Goal: Transaction & Acquisition: Obtain resource

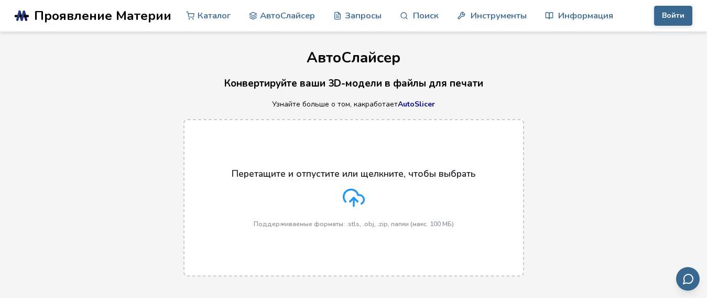
drag, startPoint x: 0, startPoint y: 0, endPoint x: 353, endPoint y: 176, distance: 393.9
click at [353, 176] on font "Перетащите и отпустите или щелкните, чтобы выбрать" at bounding box center [354, 173] width 244 height 13
click at [0, 0] on input "Перетащите и отпустите или щелкните, чтобы выбрать Поддерживаемые форматы: .stl…" at bounding box center [0, 0] width 0 height 0
click at [346, 203] on icon at bounding box center [354, 198] width 22 height 22
click at [0, 0] on input "Перетащите и отпустите или щелкните, чтобы выбрать Поддерживаемые форматы: .stl…" at bounding box center [0, 0] width 0 height 0
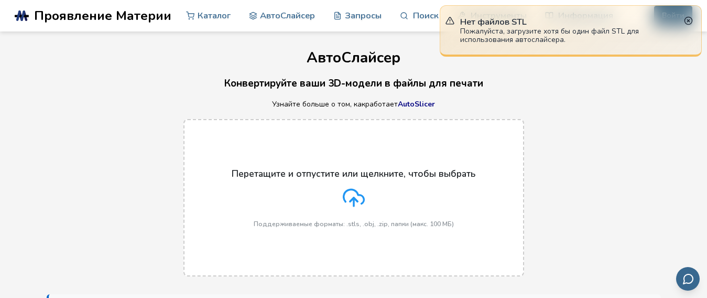
click at [279, 165] on label "Перетащите и отпустите или щелкните, чтобы выбрать Поддерживаемые форматы: .stl…" at bounding box center [353, 197] width 341 height 157
click at [0, 0] on input "Перетащите и отпустите или щелкните, чтобы выбрать Поддерживаемые форматы: .stl…" at bounding box center [0, 0] width 0 height 0
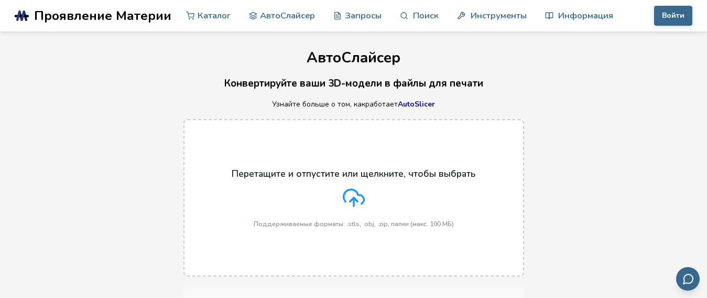
click at [315, 205] on div "Перетащите и отпустите или щелкните, чтобы выбрать Поддерживаемые форматы: .stl…" at bounding box center [354, 197] width 244 height 59
click at [0, 0] on input "Перетащите и отпустите или щелкните, чтобы выбрать Поддерживаемые форматы: .stl…" at bounding box center [0, 0] width 0 height 0
click at [326, 172] on font "Перетащите и отпустите или щелкните, чтобы выбрать" at bounding box center [354, 173] width 244 height 13
click at [0, 0] on input "Перетащите и отпустите или щелкните, чтобы выбрать Поддерживаемые форматы: .stl…" at bounding box center [0, 0] width 0 height 0
click at [345, 205] on icon at bounding box center [354, 198] width 22 height 22
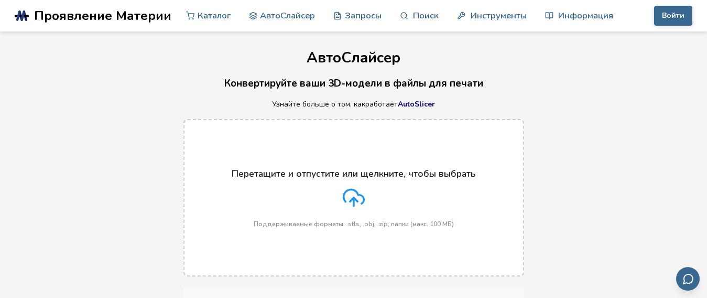
click at [0, 0] on input "Перетащите и отпустите или щелкните, чтобы выбрать Поддерживаемые форматы: .stl…" at bounding box center [0, 0] width 0 height 0
click at [260, 13] on font "АвтоСлайсер" at bounding box center [287, 15] width 55 height 12
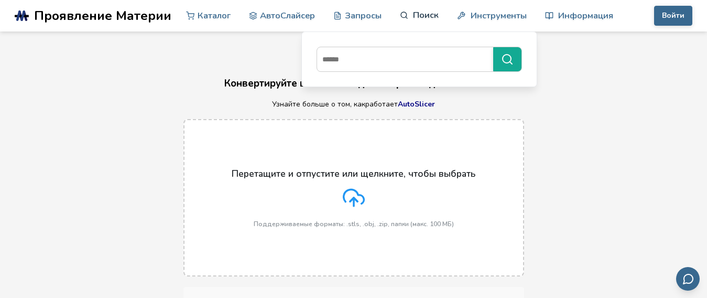
click at [413, 16] on font "Поиск" at bounding box center [426, 15] width 26 height 12
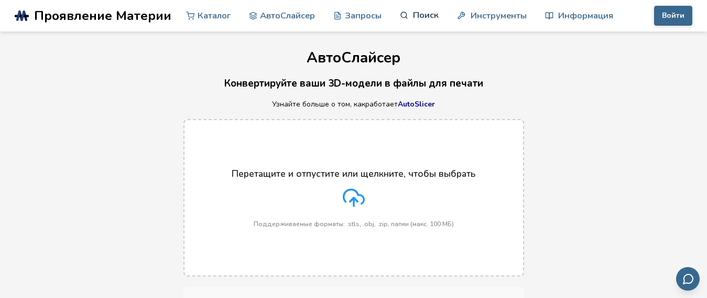
click at [413, 16] on font "Поиск" at bounding box center [426, 15] width 26 height 12
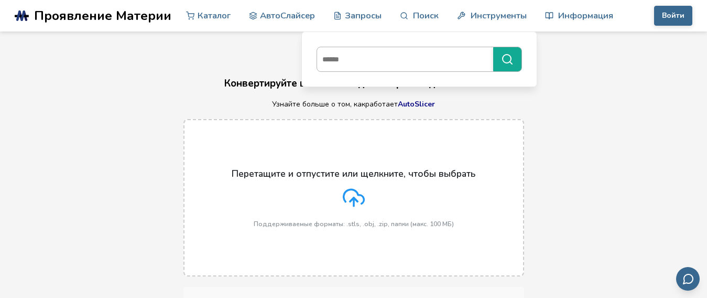
click at [353, 61] on input at bounding box center [402, 59] width 171 height 19
click at [363, 54] on input at bounding box center [402, 59] width 171 height 19
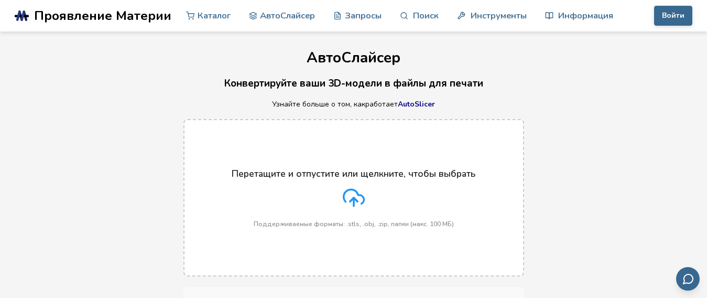
click at [445, 16] on div "Нет файлов STL Пожалуйста, загрузите хотя бы один файл STL для использования ав…" at bounding box center [571, 30] width 262 height 51
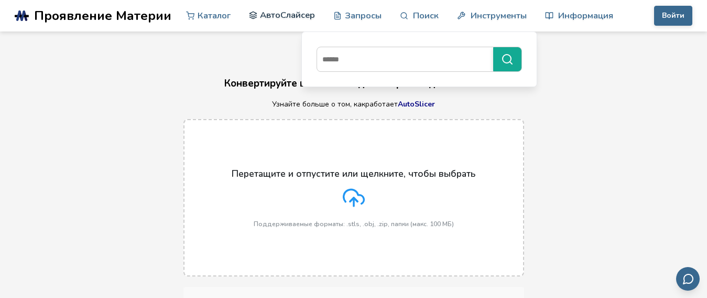
click at [260, 15] on font "АвтоСлайсер" at bounding box center [287, 15] width 55 height 12
click at [345, 19] on font "Запросы" at bounding box center [363, 15] width 37 height 12
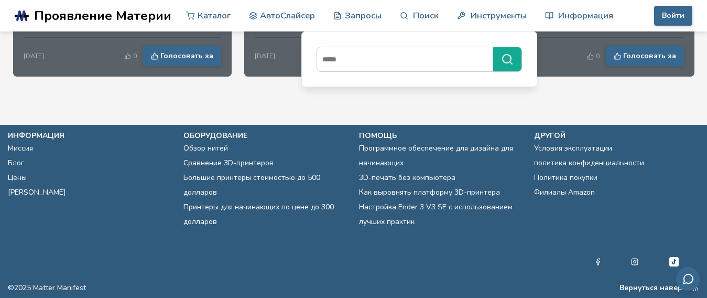
scroll to position [1518, 0]
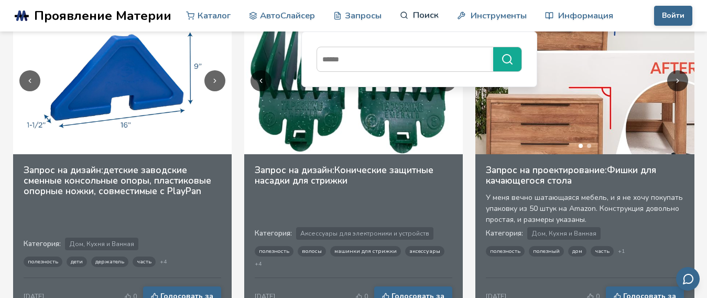
click at [400, 21] on link "Поиск" at bounding box center [419, 14] width 39 height 31
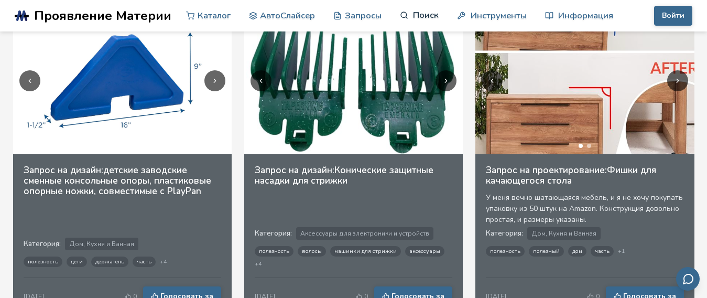
click at [400, 21] on link "Поиск" at bounding box center [419, 14] width 39 height 31
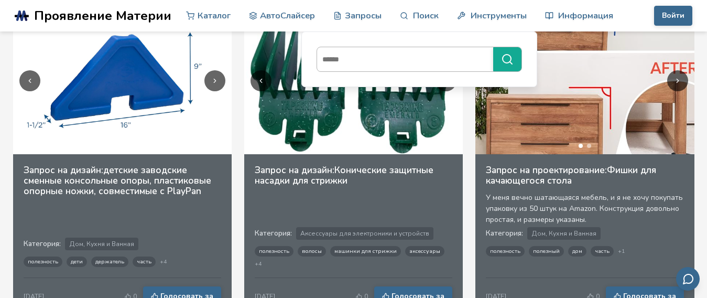
click at [367, 61] on input at bounding box center [402, 59] width 171 height 19
type input "*********"
click at [493, 47] on button "*********" at bounding box center [507, 59] width 28 height 24
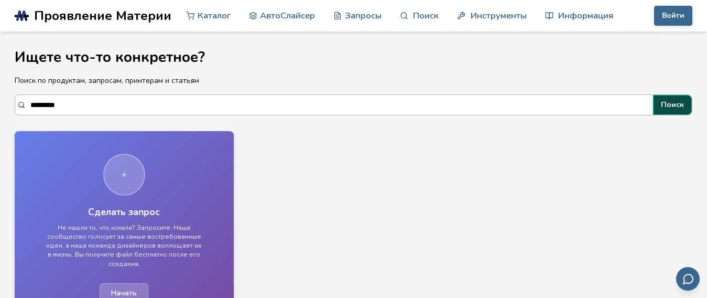
click at [662, 108] on font "Поиск" at bounding box center [672, 105] width 23 height 10
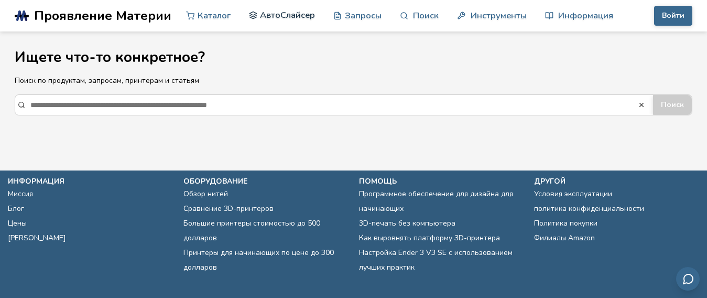
click at [260, 14] on font "АвтоСлайсер" at bounding box center [287, 15] width 55 height 12
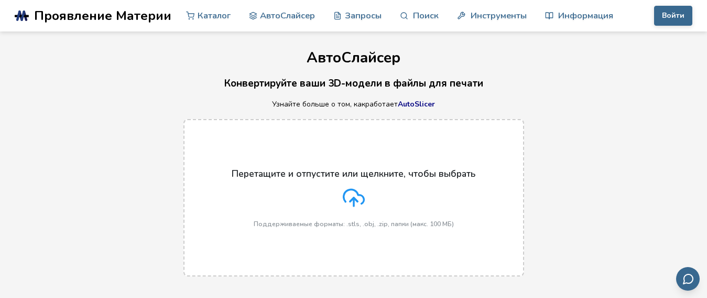
click at [675, 10] on div "Нет файлов STL Пожалуйста, загрузите хотя бы один файл STL для использования ав…" at bounding box center [571, 30] width 262 height 51
click at [672, 19] on p "Нет файлов STL" at bounding box center [570, 21] width 221 height 11
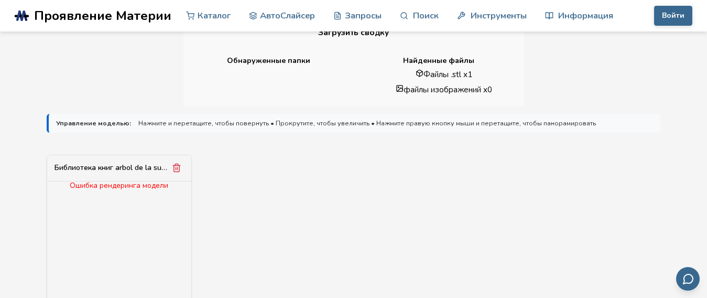
scroll to position [272, 0]
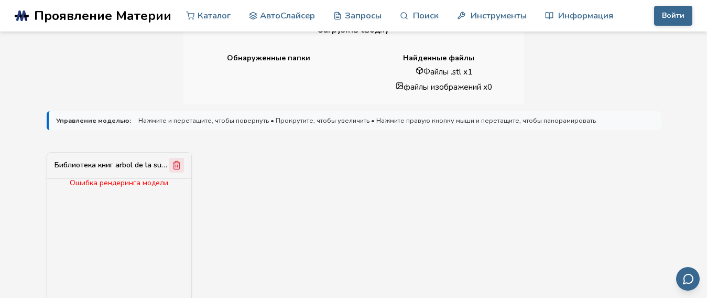
click at [174, 162] on icon "Удалить модель" at bounding box center [176, 165] width 6 height 8
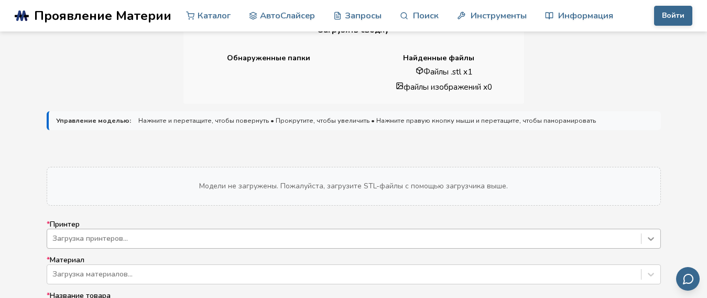
click at [645, 237] on div "Загрузка принтеров..." at bounding box center [354, 238] width 614 height 20
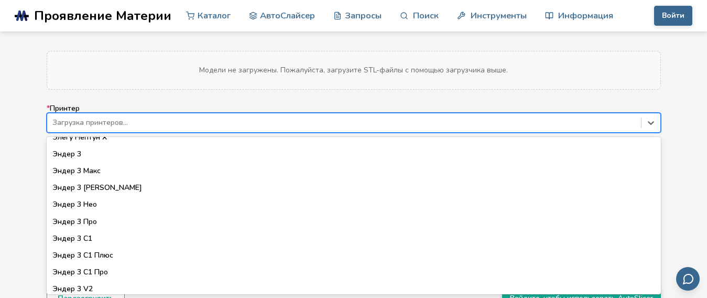
scroll to position [549, 0]
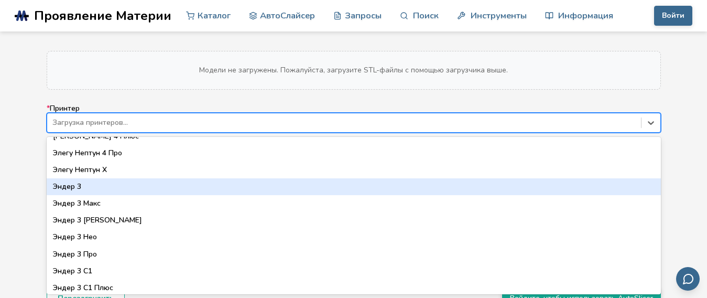
click at [79, 185] on font "Эндер 3" at bounding box center [67, 186] width 28 height 10
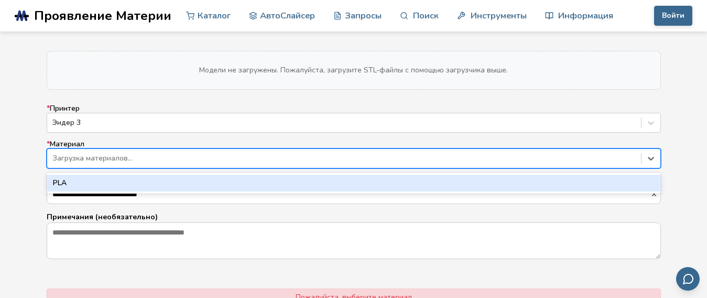
click at [604, 161] on div at bounding box center [343, 158] width 583 height 10
click at [587, 182] on div "НОАК" at bounding box center [354, 182] width 614 height 17
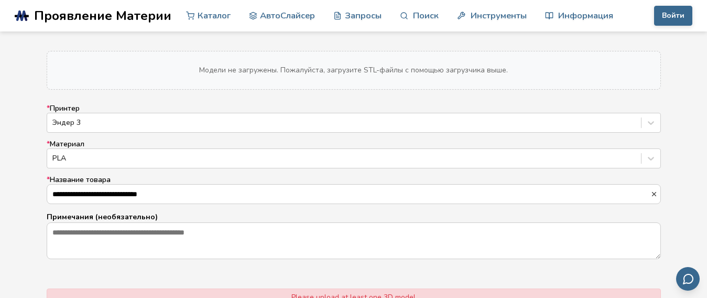
click at [587, 182] on label "**********" at bounding box center [354, 190] width 614 height 28
click at [587, 184] on input "**********" at bounding box center [348, 193] width 603 height 19
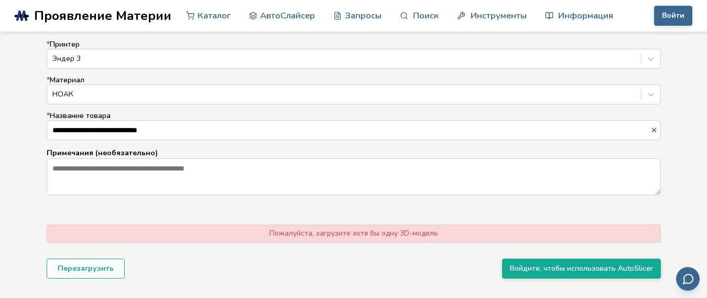
scroll to position [478, 0]
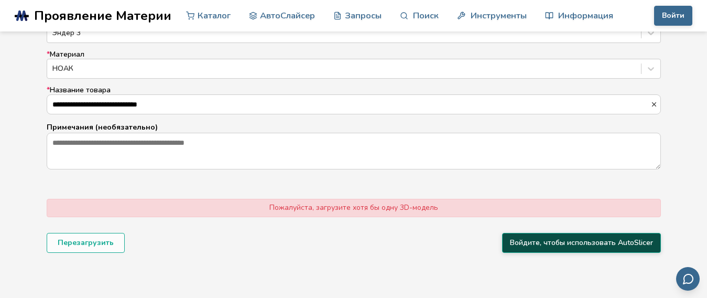
click at [559, 240] on font "Войдите, чтобы использовать AutoSlicer" at bounding box center [581, 242] width 143 height 10
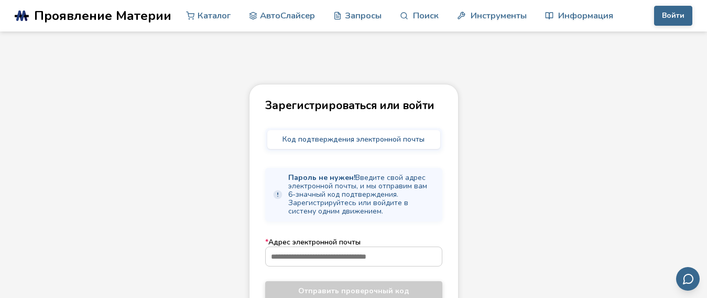
click at [376, 136] on font "Код подтверждения электронной почты" at bounding box center [353, 139] width 142 height 10
click at [315, 257] on input "* Адрес электронной почты" at bounding box center [354, 256] width 176 height 19
type input "**********"
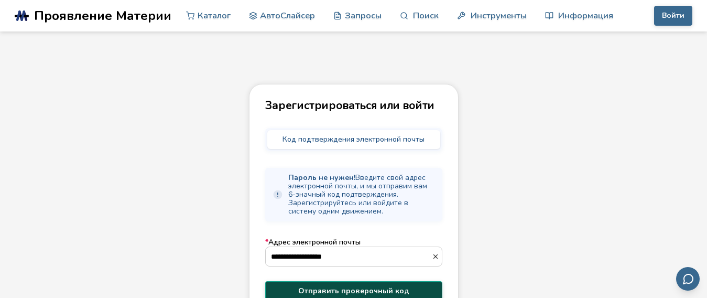
click at [326, 283] on button "Отправить проверочный код" at bounding box center [353, 291] width 177 height 20
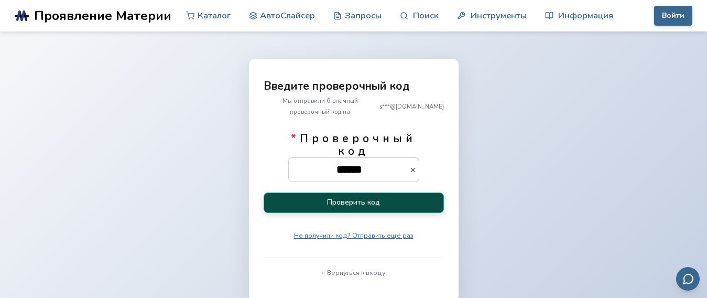
type input "******"
click at [339, 201] on font "Проверить код" at bounding box center [353, 202] width 53 height 10
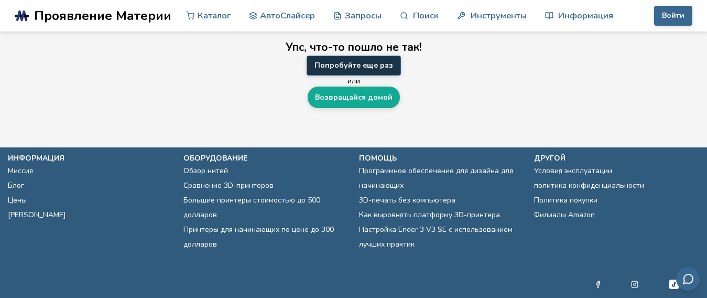
click at [355, 63] on font "Попробуйте еще раз" at bounding box center [353, 65] width 79 height 10
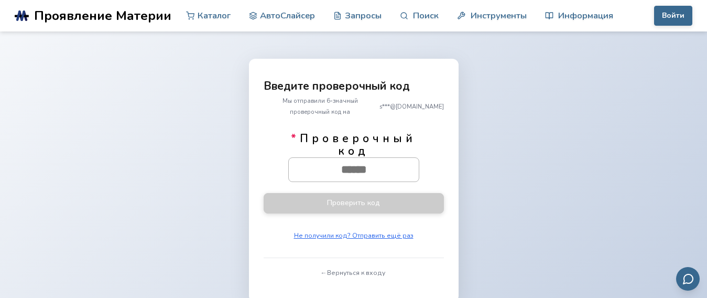
click at [357, 168] on input "* Проверочный код" at bounding box center [354, 169] width 130 height 23
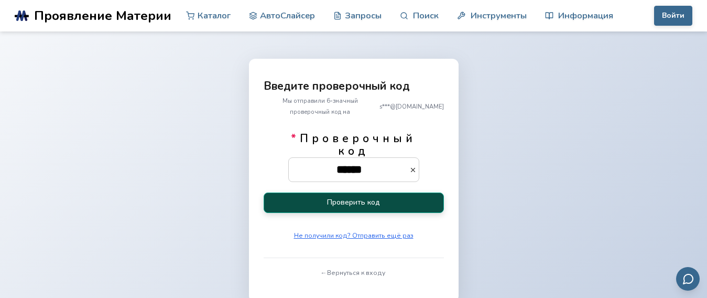
type input "******"
click at [349, 205] on font "Проверить код" at bounding box center [353, 202] width 53 height 10
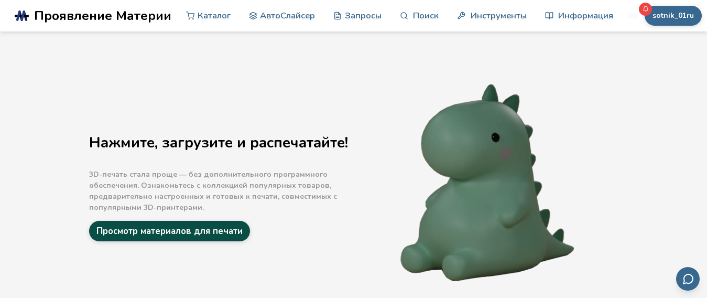
click at [224, 231] on font "Просмотр материалов для печати" at bounding box center [169, 231] width 146 height 12
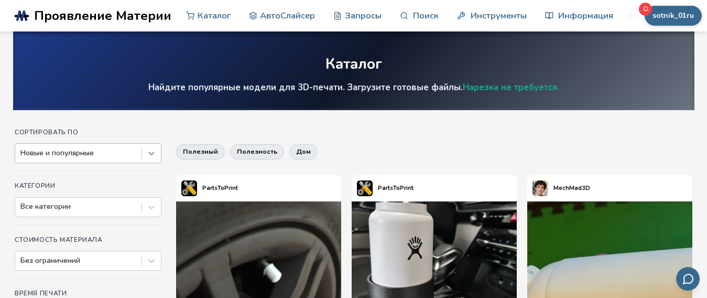
click at [151, 153] on icon at bounding box center [151, 153] width 10 height 10
click at [150, 131] on h4 "Сортировать по" at bounding box center [88, 131] width 147 height 7
click at [150, 210] on div "Все категории" at bounding box center [88, 207] width 147 height 20
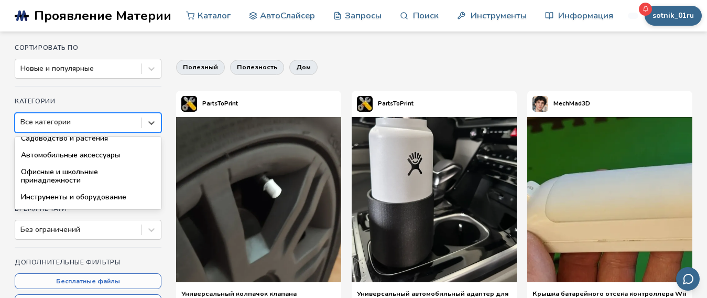
scroll to position [96, 0]
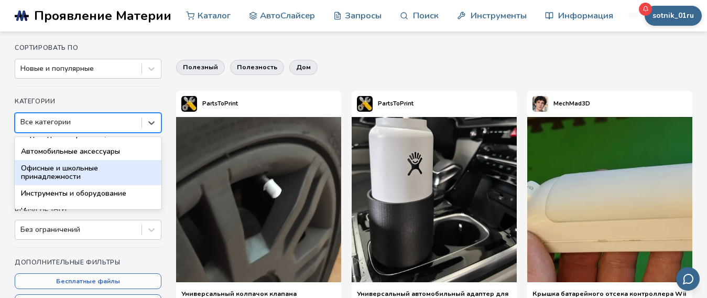
click at [103, 174] on div "Офисные и школьные принадлежности" at bounding box center [88, 172] width 147 height 25
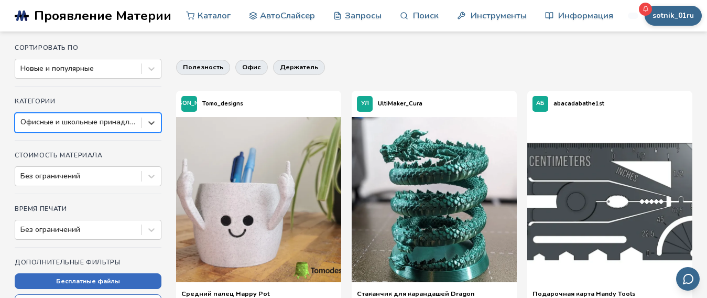
click at [141, 275] on button "Бесплатные файлы" at bounding box center [88, 281] width 147 height 16
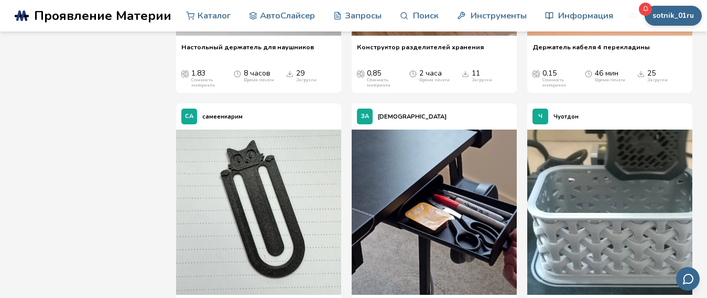
scroll to position [635, 0]
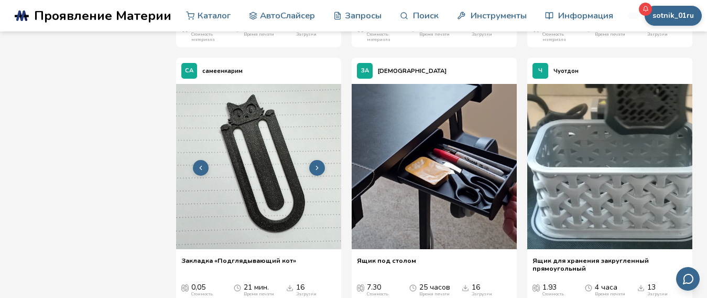
click at [265, 175] on img at bounding box center [258, 166] width 165 height 165
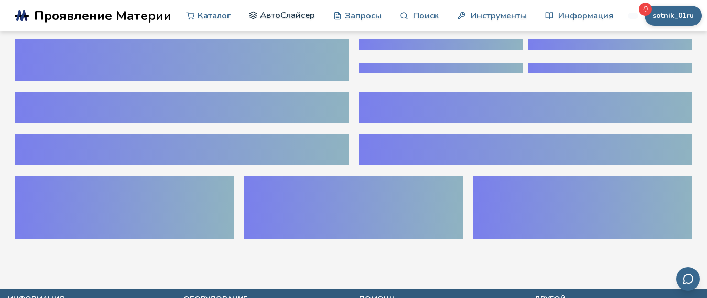
click at [260, 15] on font "АвтоСлайсер" at bounding box center [287, 15] width 55 height 12
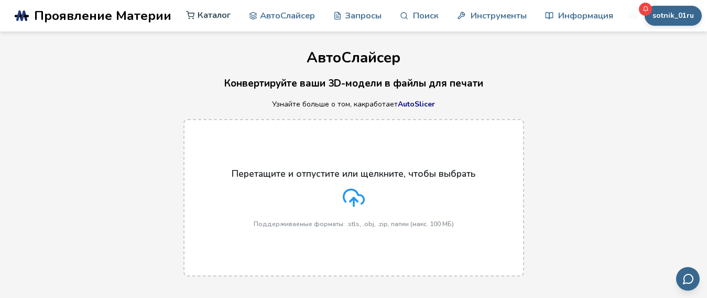
click at [198, 15] on font "Каталог" at bounding box center [214, 15] width 33 height 12
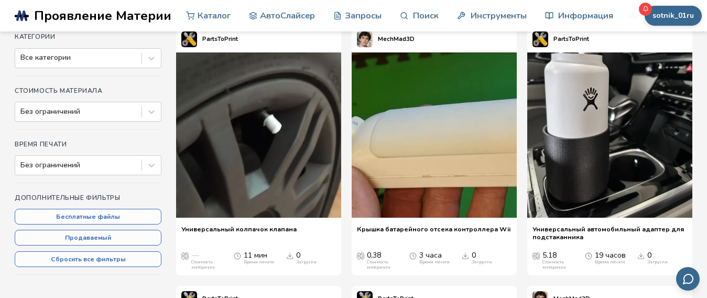
scroll to position [179, 0]
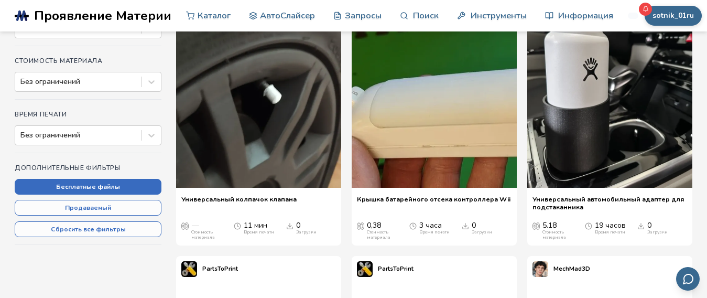
click at [138, 184] on button "Бесплатные файлы" at bounding box center [88, 187] width 147 height 16
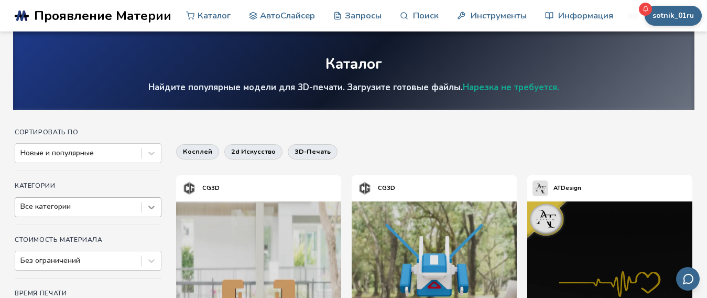
click at [149, 211] on div "Все категории" at bounding box center [88, 207] width 147 height 20
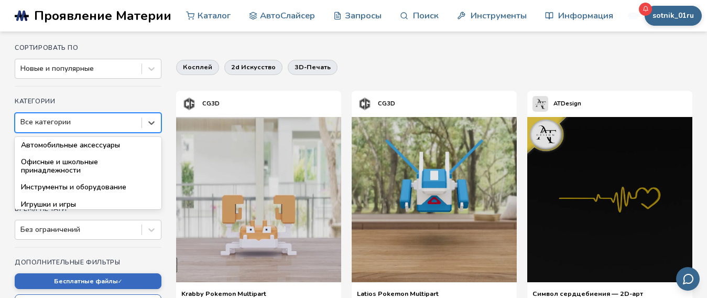
scroll to position [106, 0]
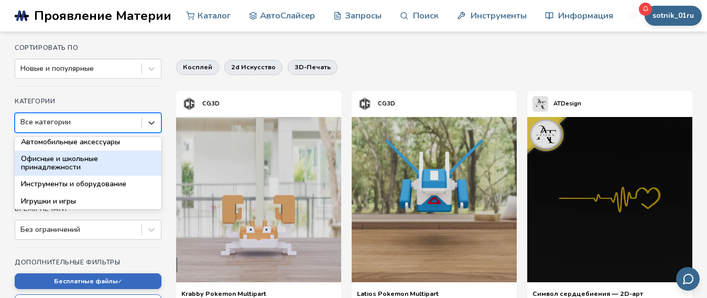
click at [102, 166] on div "Офисные и школьные принадлежности" at bounding box center [88, 162] width 147 height 25
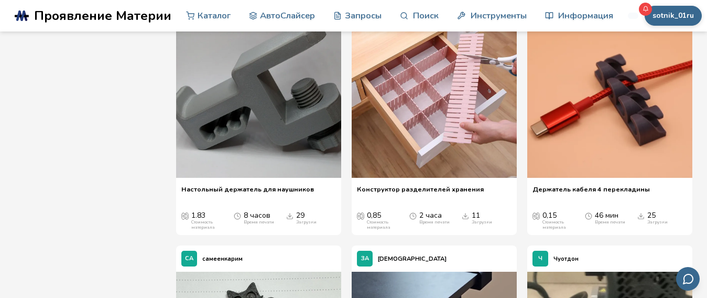
scroll to position [693, 0]
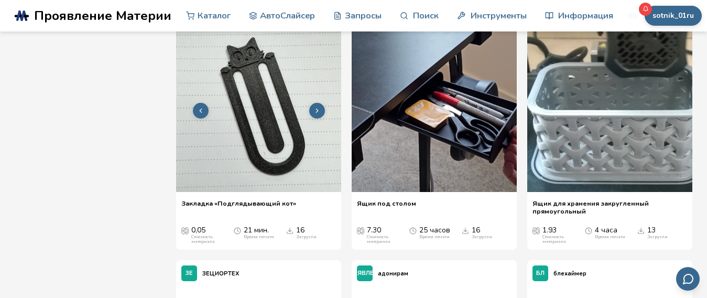
click at [283, 104] on img at bounding box center [258, 109] width 165 height 165
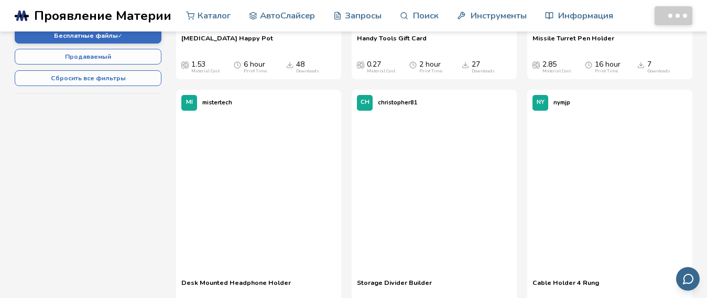
scroll to position [341, 0]
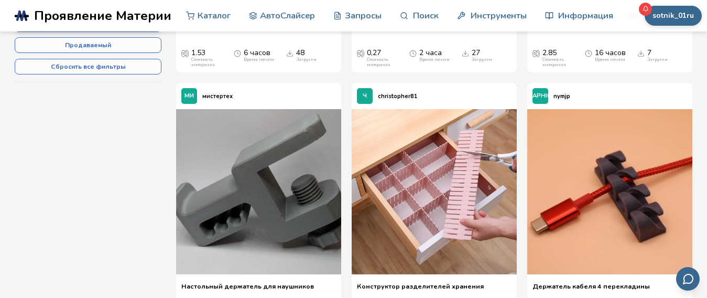
click at [642, 6] on icon at bounding box center [645, 9] width 6 height 6
click at [641, 10] on div at bounding box center [645, 9] width 13 height 13
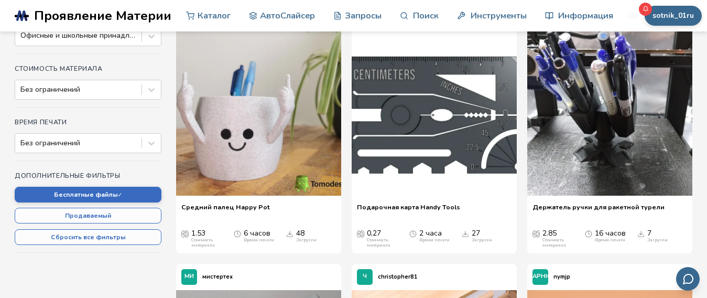
scroll to position [131, 0]
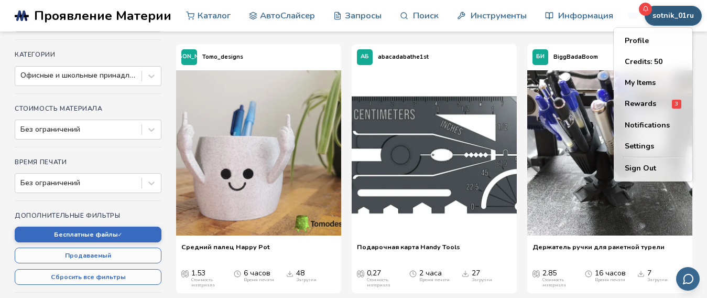
click at [647, 8] on button "sotnik_01ru" at bounding box center [672, 16] width 57 height 20
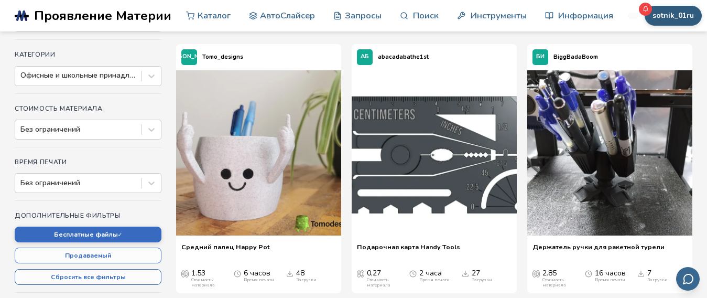
click at [647, 8] on button "sotnik_01ru" at bounding box center [672, 16] width 57 height 20
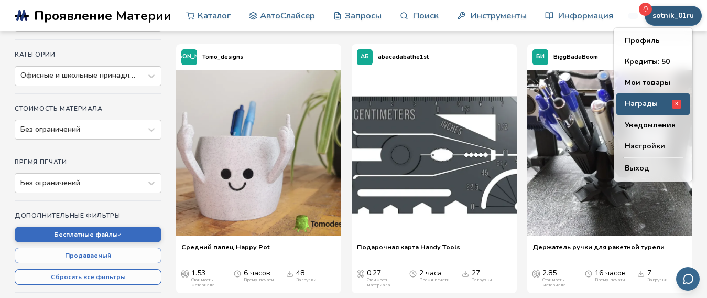
click at [650, 100] on font "Награды" at bounding box center [640, 103] width 33 height 10
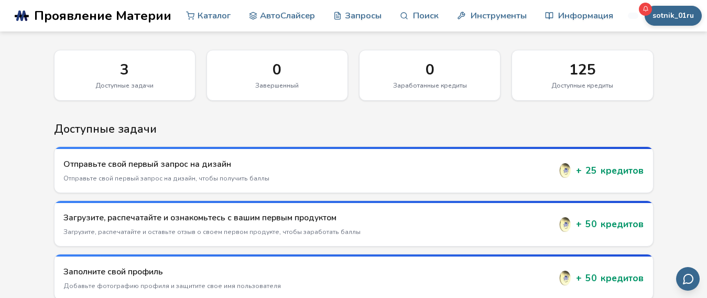
scroll to position [60, 0]
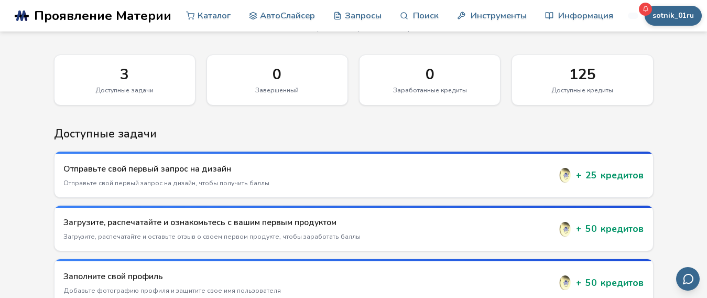
click at [129, 73] on font "3" at bounding box center [124, 74] width 9 height 20
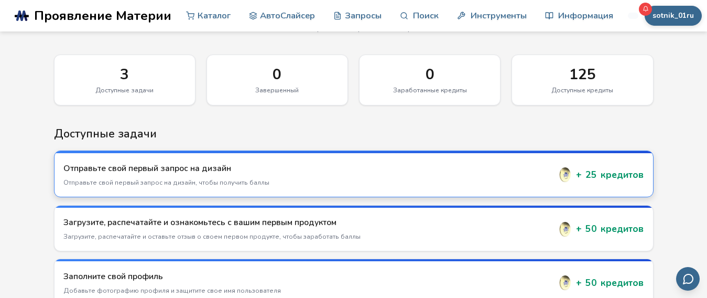
click at [140, 175] on div "Отправьте свой первый запрос на дизайн Отправьте свой первый запрос на дизайн, …" at bounding box center [306, 174] width 487 height 25
